Goal: Transaction & Acquisition: Purchase product/service

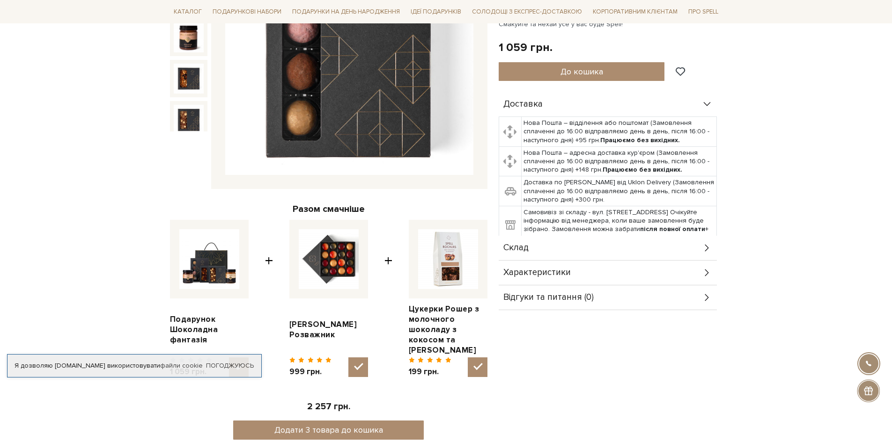
scroll to position [234, 0]
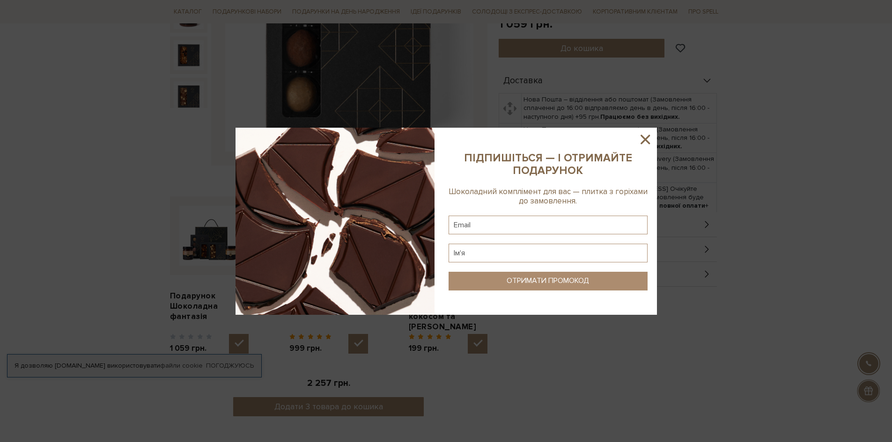
click at [651, 138] on icon at bounding box center [645, 140] width 16 height 16
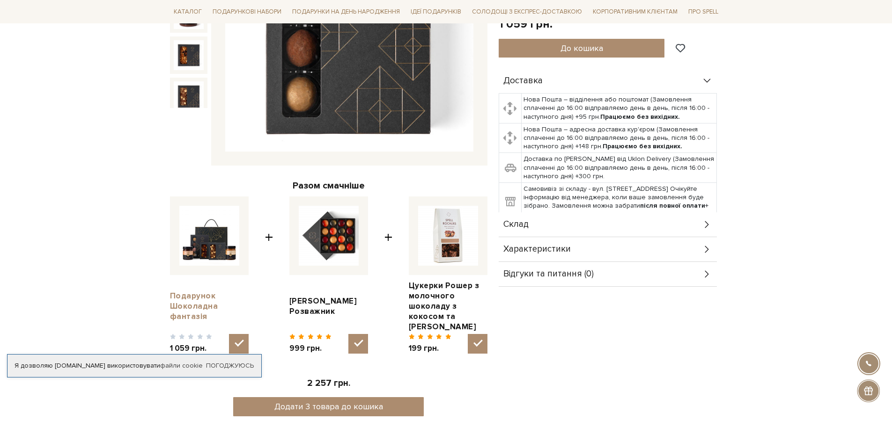
click at [189, 294] on link "Подарунок Шоколадна фантазія" at bounding box center [209, 306] width 79 height 31
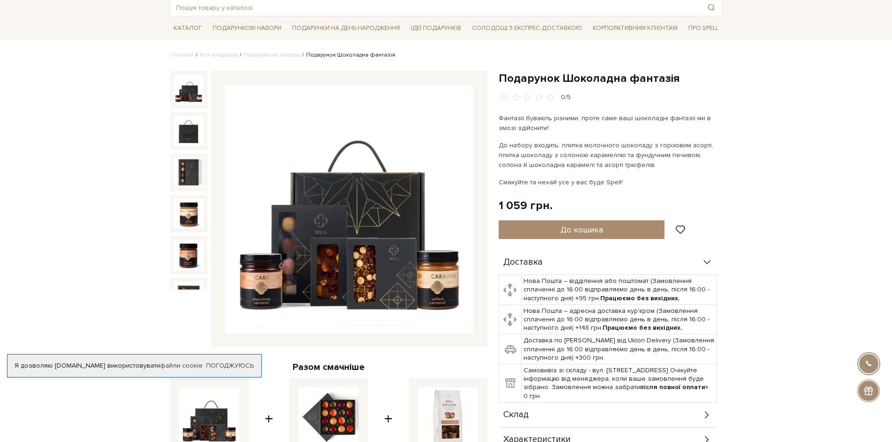
scroll to position [47, 0]
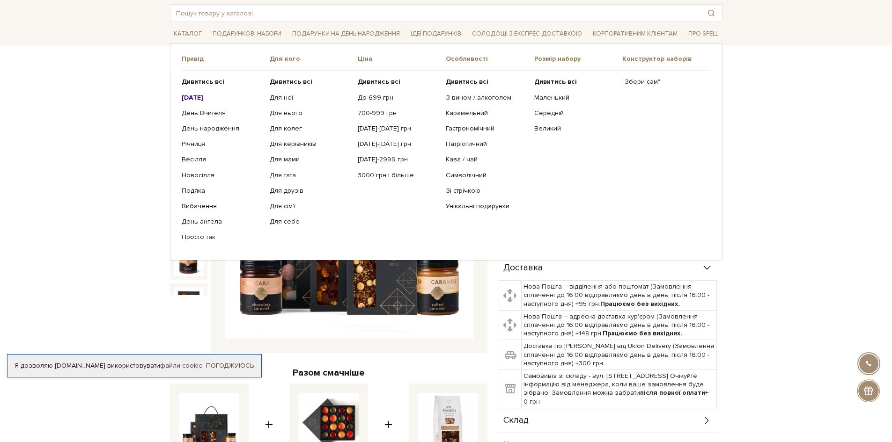
click at [198, 124] on ul "Дивитись всі Новий Рік День Вчителя День народження Річниця Подяка" at bounding box center [226, 160] width 88 height 178
click at [200, 127] on link "День народження" at bounding box center [222, 129] width 81 height 8
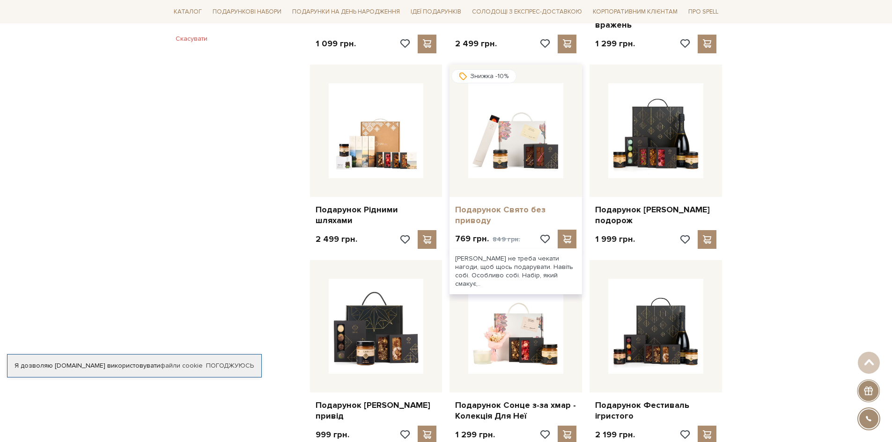
scroll to position [749, 0]
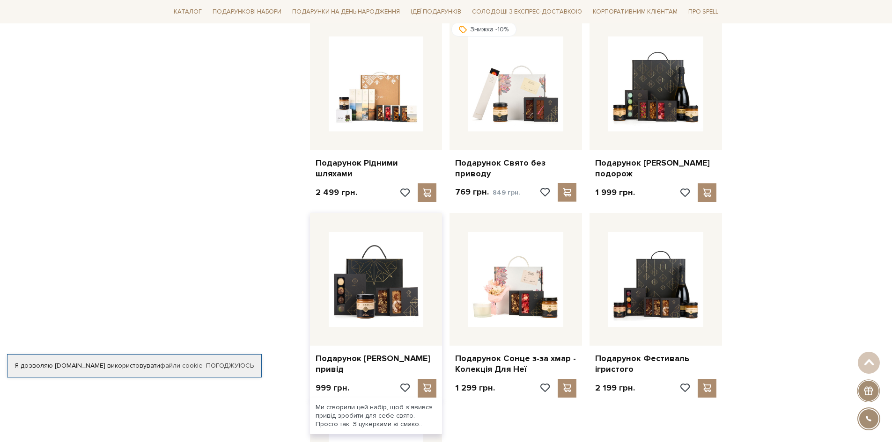
click at [402, 334] on div at bounding box center [376, 279] width 132 height 132
click at [393, 357] on link "Подарунок [PERSON_NAME] привід" at bounding box center [375, 364] width 121 height 22
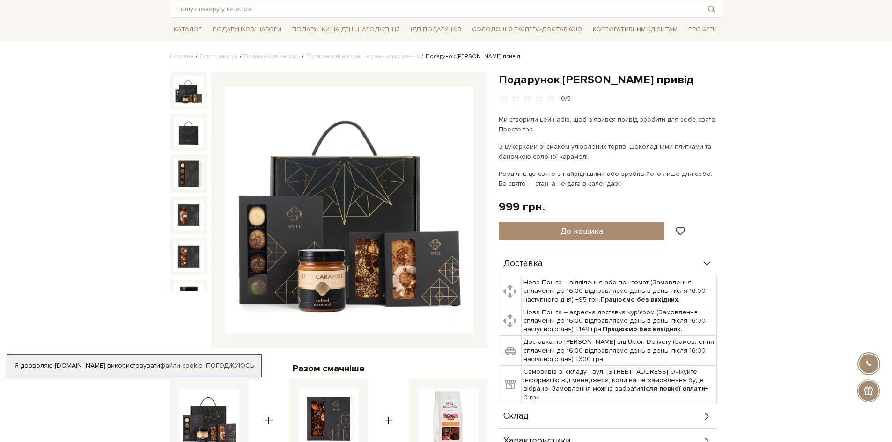
scroll to position [47, 0]
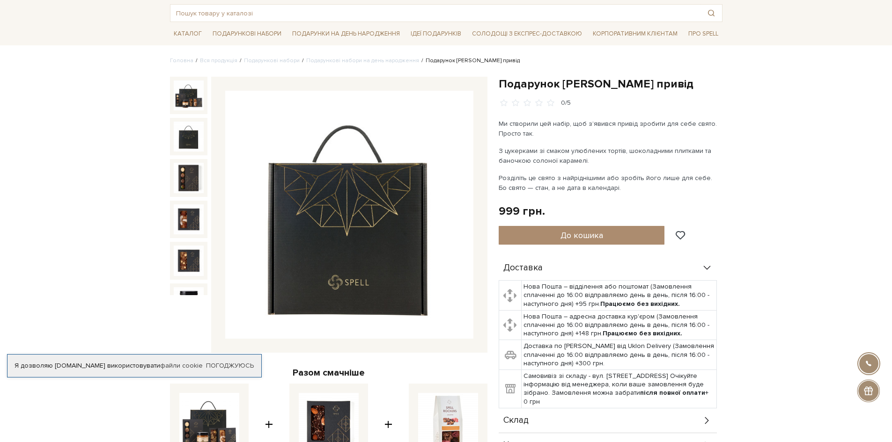
click at [186, 148] on img at bounding box center [189, 137] width 30 height 30
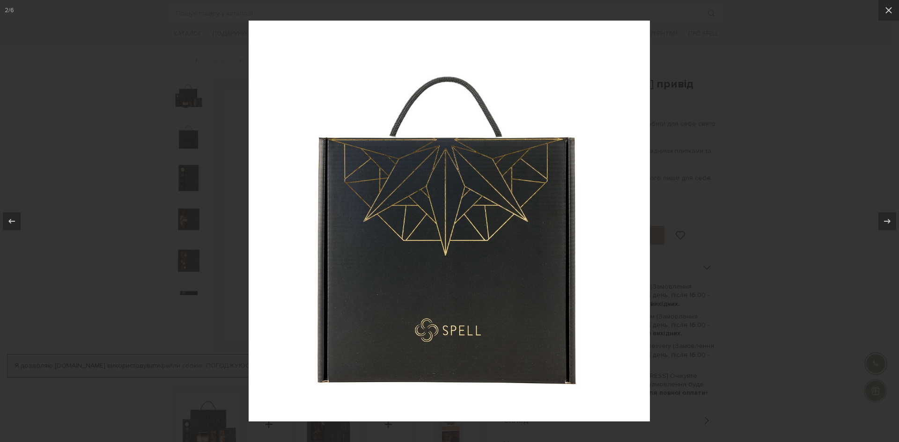
click at [191, 177] on div at bounding box center [449, 221] width 899 height 442
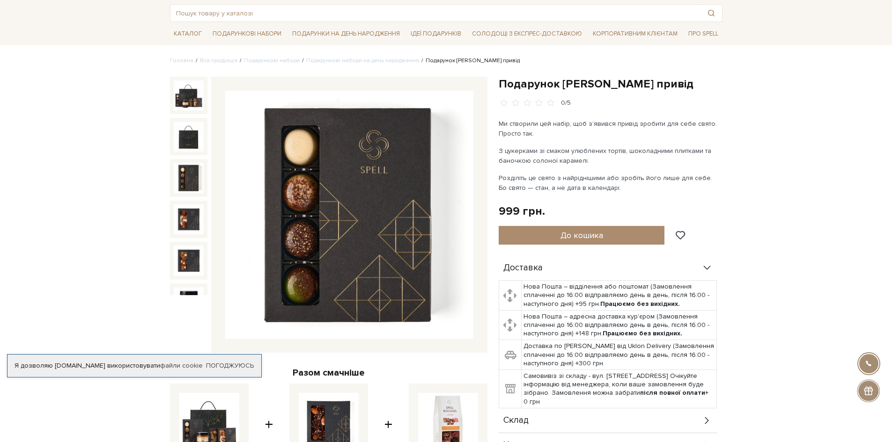
click at [191, 181] on img at bounding box center [189, 178] width 30 height 30
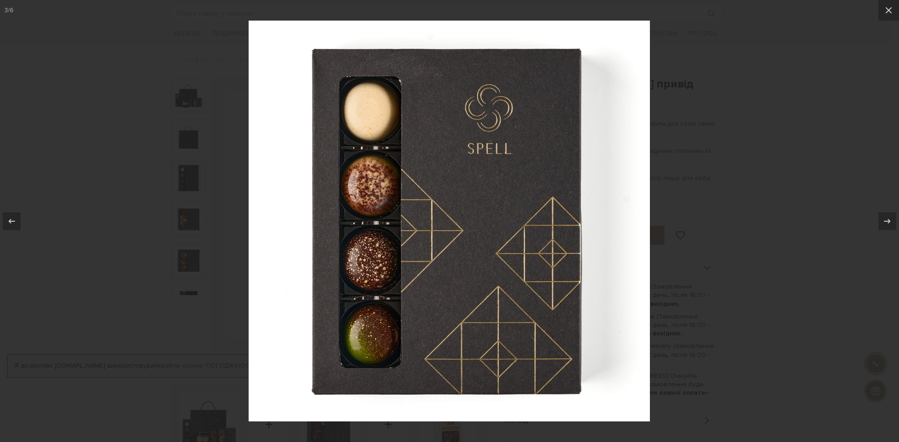
click at [189, 197] on div at bounding box center [449, 221] width 899 height 442
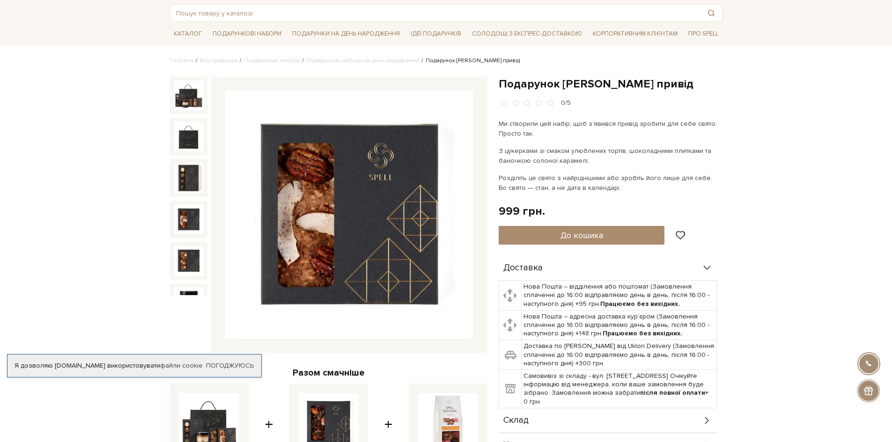
click at [186, 215] on img at bounding box center [189, 220] width 30 height 30
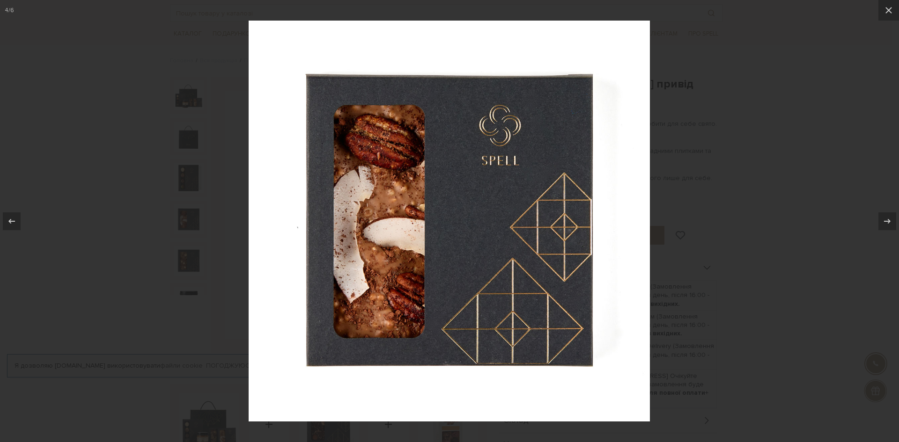
click at [171, 224] on div at bounding box center [449, 221] width 899 height 442
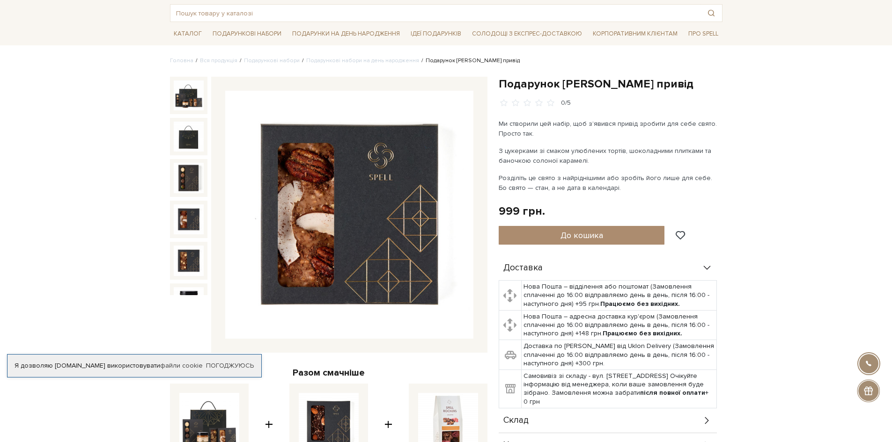
click at [165, 268] on div "Подарунок Солодкий привід 0/5 Разом смачніше Подарунок Солодкий привід" at bounding box center [328, 335] width 329 height 516
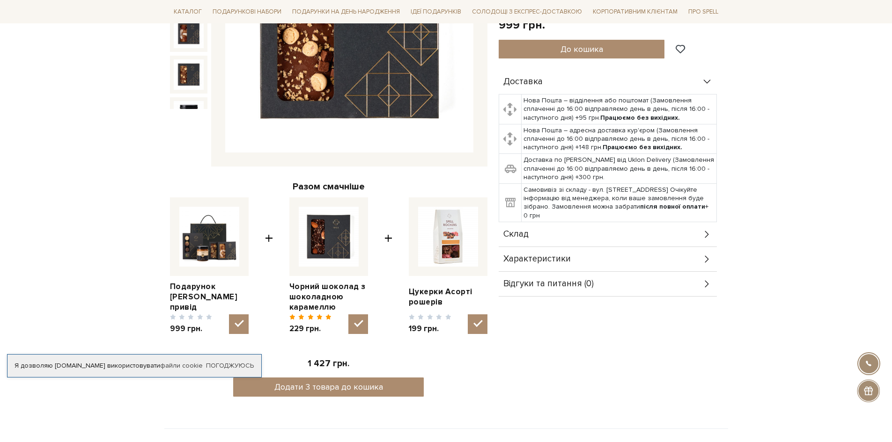
scroll to position [234, 0]
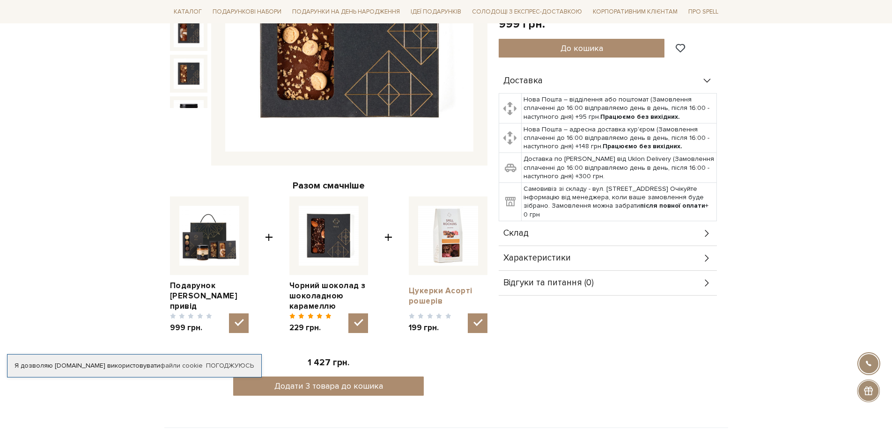
click at [445, 290] on link "Цукерки Асорті рошерів" at bounding box center [448, 296] width 79 height 21
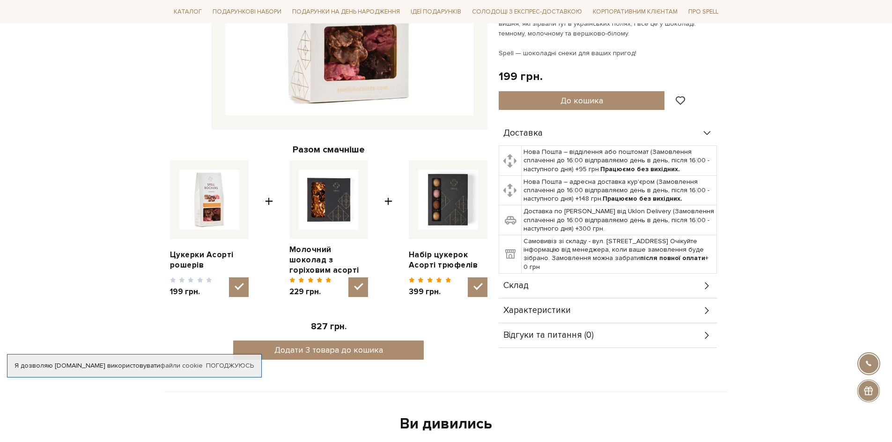
scroll to position [328, 0]
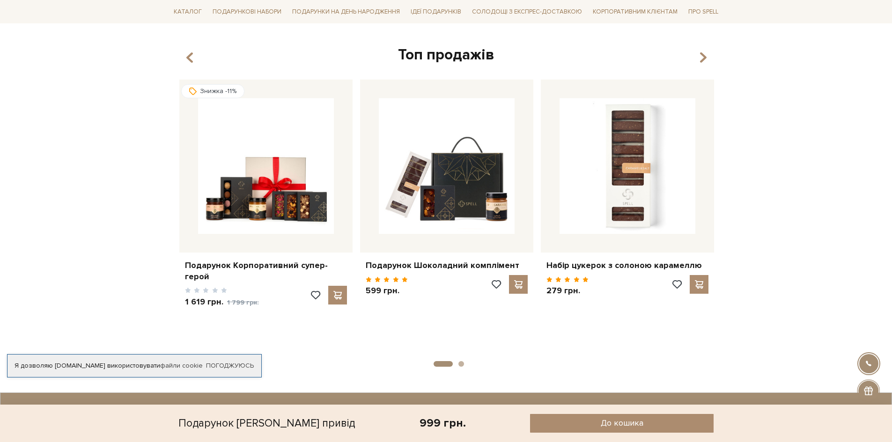
scroll to position [983, 0]
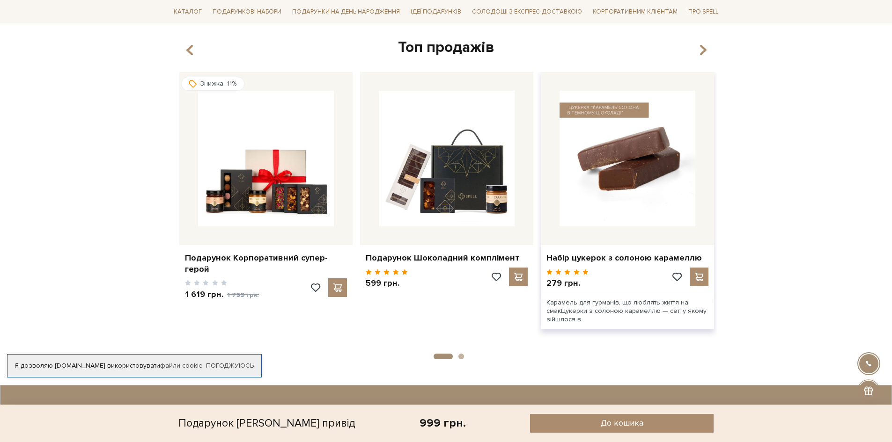
click at [628, 217] on img at bounding box center [627, 159] width 136 height 136
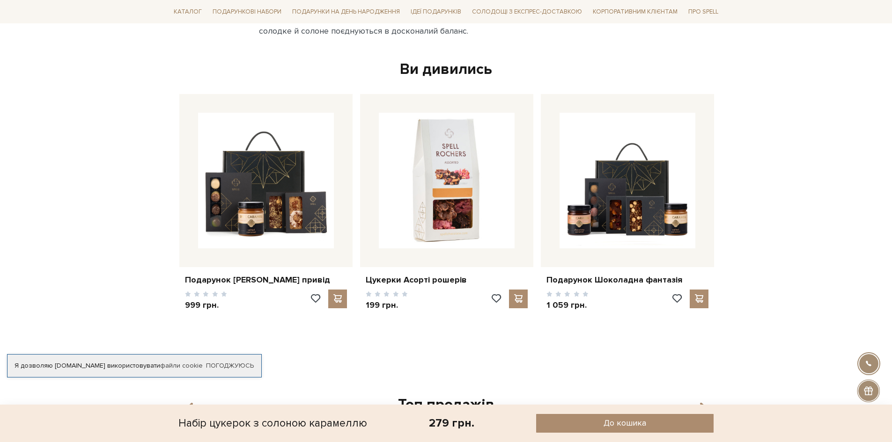
scroll to position [842, 0]
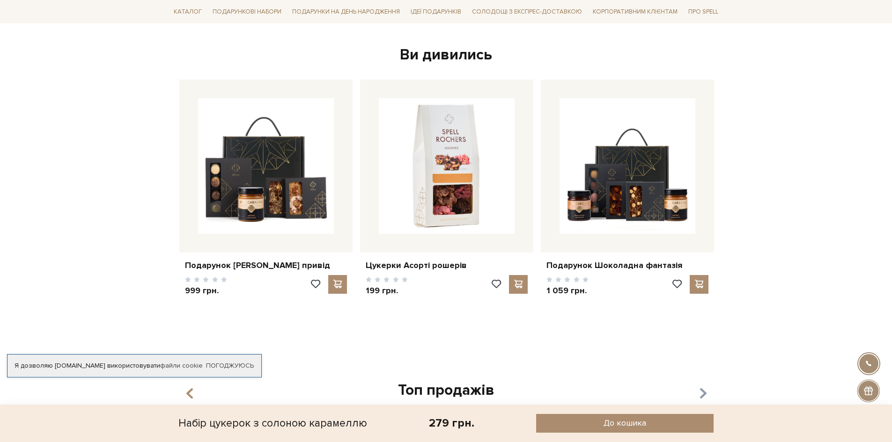
click at [702, 392] on icon "button" at bounding box center [702, 394] width 8 height 16
click at [702, 396] on icon "button" at bounding box center [702, 394] width 8 height 16
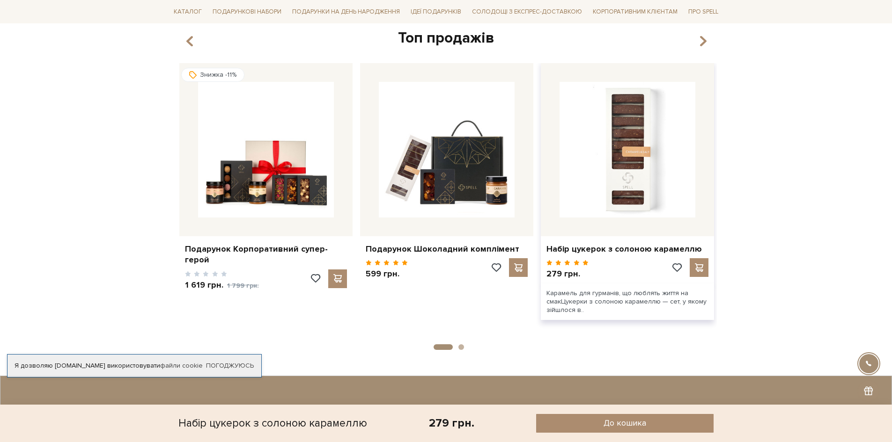
scroll to position [1217, 0]
